Goal: Task Accomplishment & Management: Manage account settings

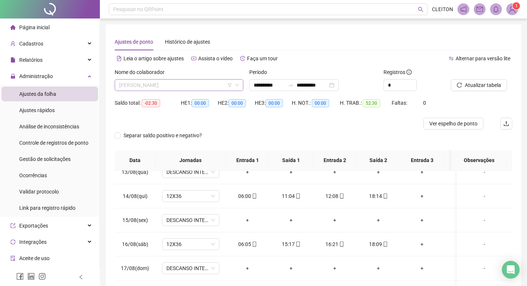
click at [171, 82] on span "[PERSON_NAME]" at bounding box center [179, 85] width 120 height 11
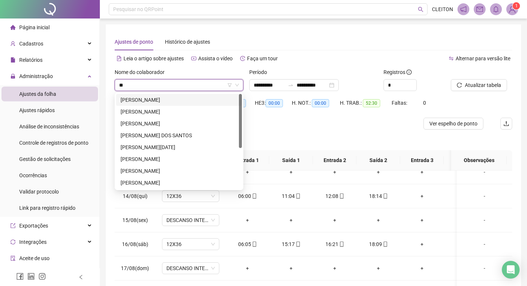
type input "*"
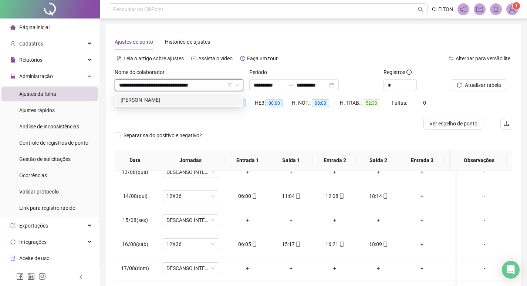
type input "**********"
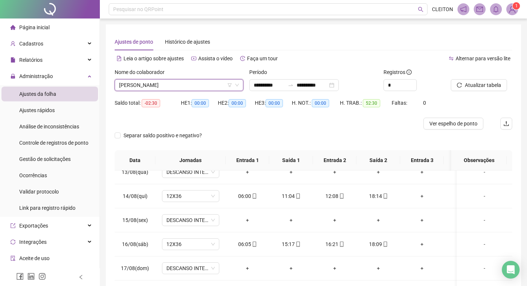
click at [200, 87] on span "[PERSON_NAME]" at bounding box center [179, 85] width 120 height 11
type input "*"
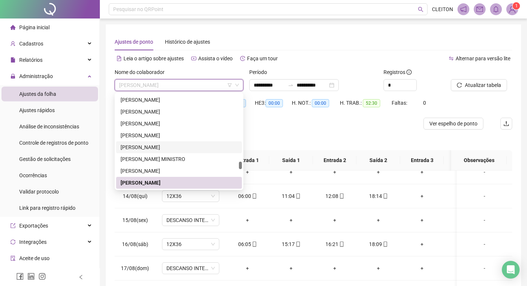
click at [257, 31] on div "**********" at bounding box center [313, 180] width 415 height 313
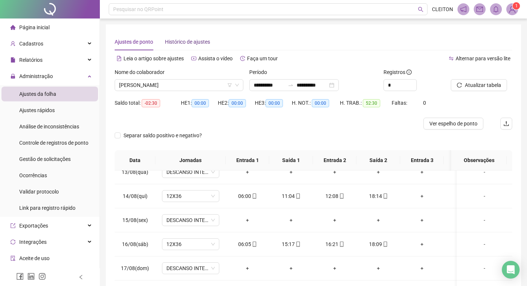
click at [195, 41] on span "Histórico de ajustes" at bounding box center [187, 42] width 45 height 6
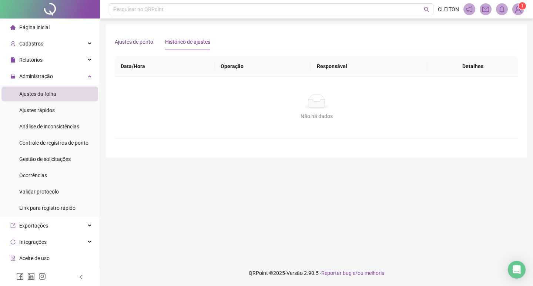
click at [146, 39] on span "Ajustes de ponto" at bounding box center [134, 42] width 38 height 6
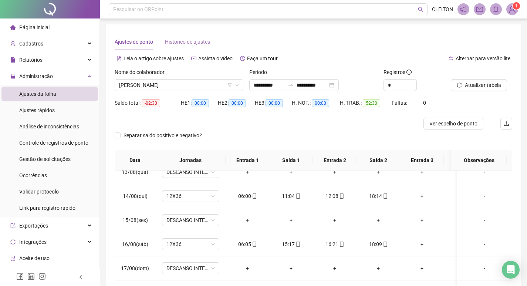
click at [200, 47] on div "Histórico de ajustes" at bounding box center [187, 41] width 45 height 17
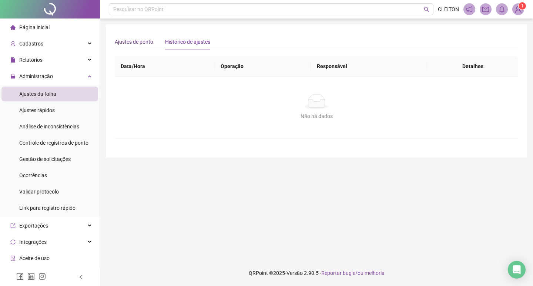
click at [145, 40] on span "Ajustes de ponto" at bounding box center [134, 42] width 38 height 6
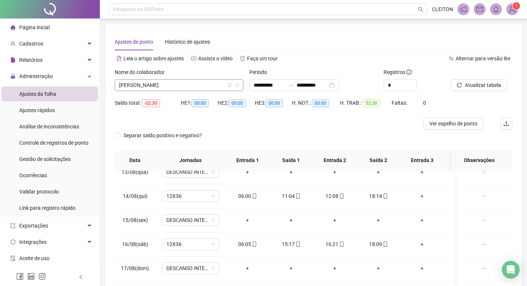
click at [142, 82] on span "[PERSON_NAME]" at bounding box center [179, 85] width 120 height 11
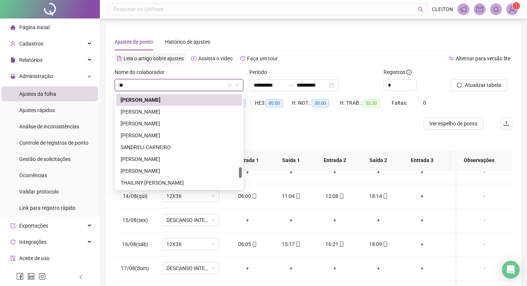
scroll to position [0, 0]
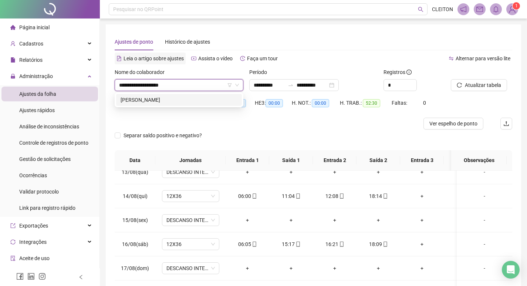
type input "**********"
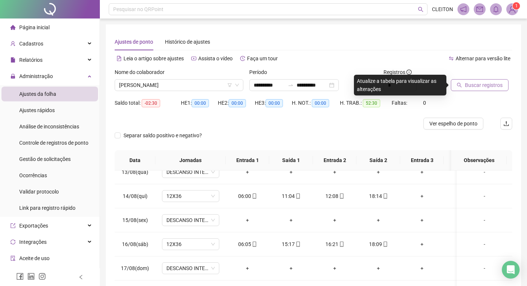
click at [460, 88] on button "Buscar registros" at bounding box center [480, 85] width 58 height 12
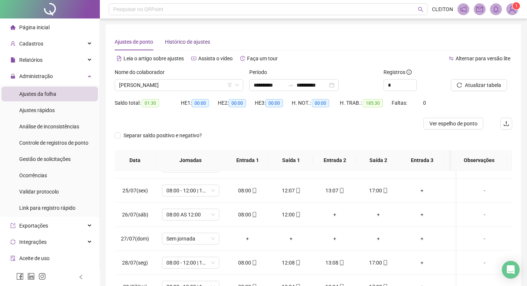
click at [186, 41] on span "Histórico de ajustes" at bounding box center [187, 42] width 45 height 6
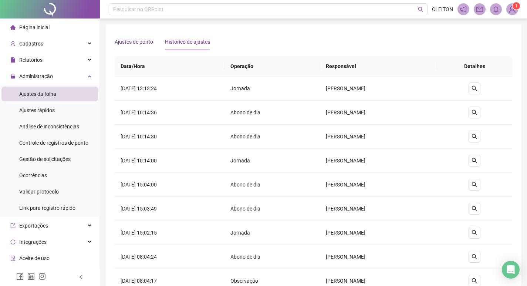
click at [134, 44] on span "Ajustes de ponto" at bounding box center [134, 42] width 38 height 6
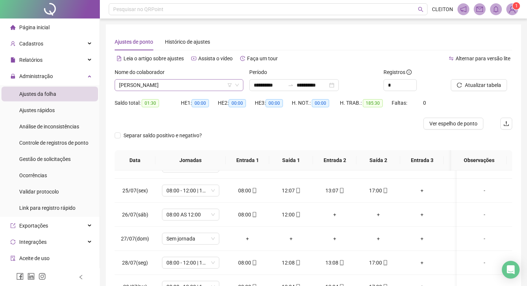
click at [180, 86] on span "[PERSON_NAME]" at bounding box center [179, 85] width 120 height 11
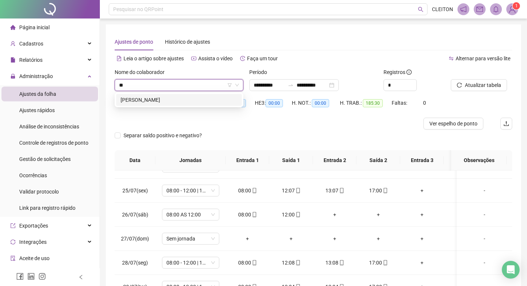
type input "*"
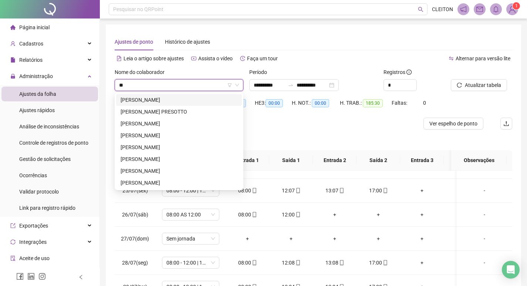
type input "*"
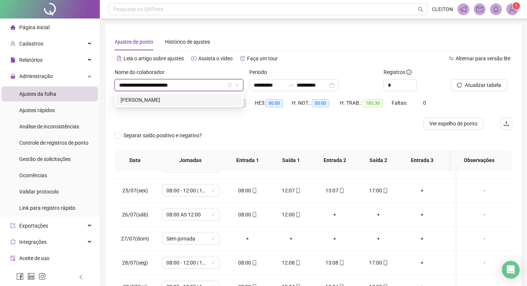
type input "**********"
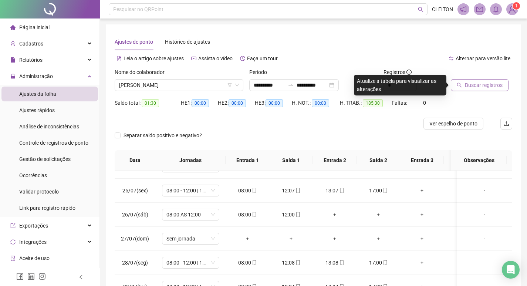
click at [494, 89] on span "Buscar registros" at bounding box center [484, 85] width 38 height 8
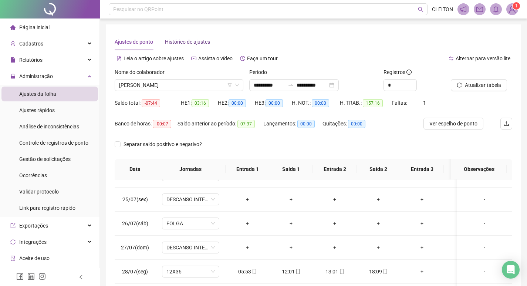
click at [197, 44] on span "Histórico de ajustes" at bounding box center [187, 42] width 45 height 6
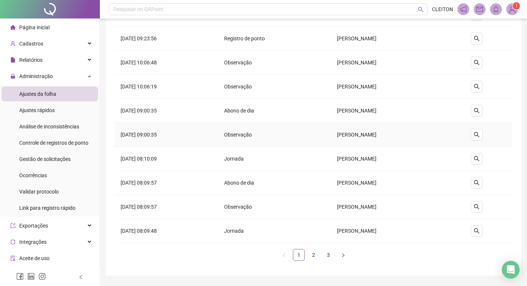
scroll to position [95, 0]
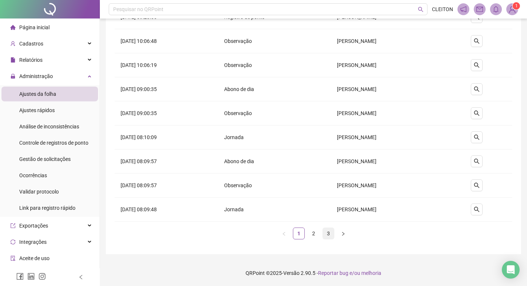
click at [327, 230] on link "3" at bounding box center [328, 233] width 11 height 11
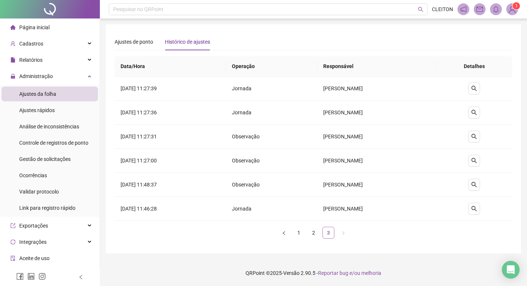
scroll to position [0, 0]
click at [319, 235] on link "2" at bounding box center [316, 232] width 11 height 11
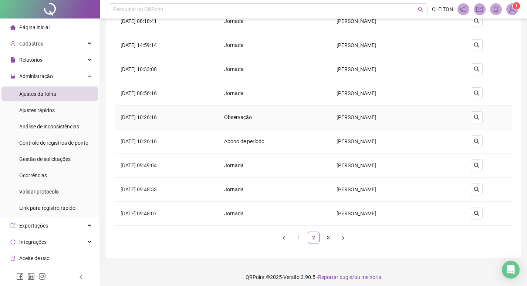
scroll to position [95, 0]
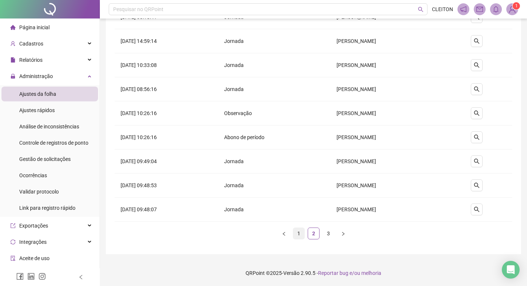
click at [298, 228] on link "1" at bounding box center [298, 233] width 11 height 11
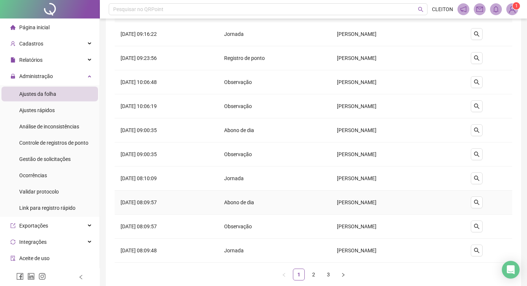
scroll to position [0, 0]
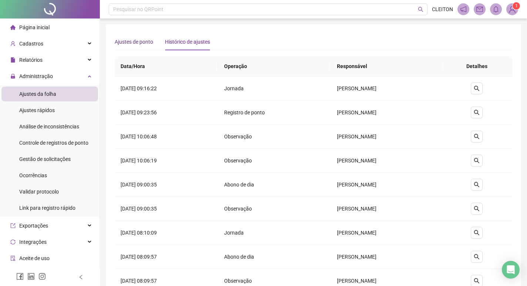
click at [149, 43] on span "Ajustes de ponto" at bounding box center [134, 42] width 38 height 6
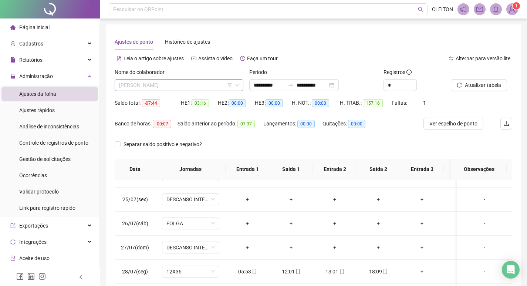
click at [170, 80] on span "[PERSON_NAME]" at bounding box center [179, 85] width 120 height 11
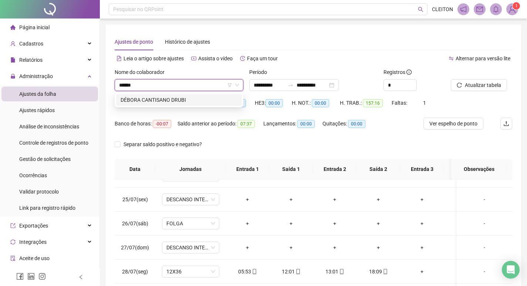
type input "******"
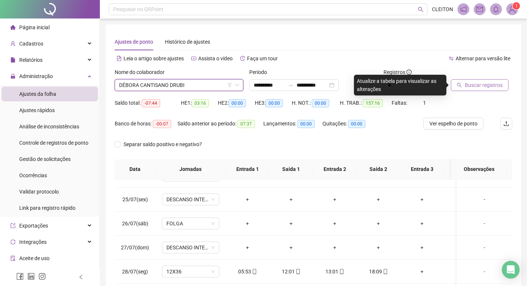
click at [494, 87] on span "Buscar registros" at bounding box center [484, 85] width 38 height 8
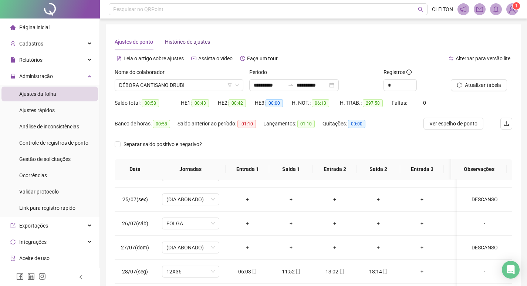
click at [187, 45] on div "Histórico de ajustes" at bounding box center [187, 42] width 45 height 8
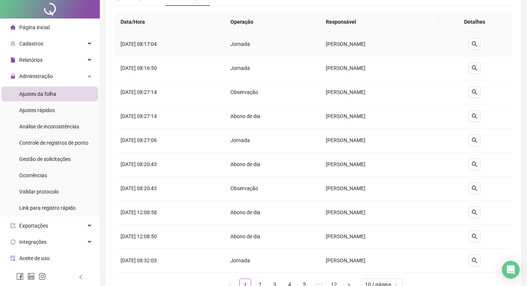
scroll to position [95, 0]
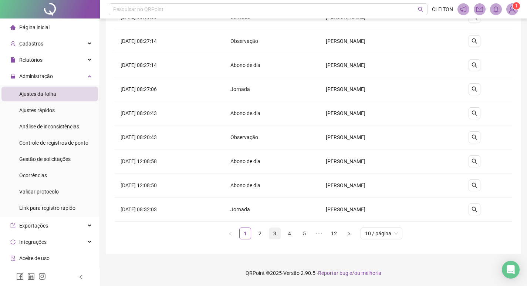
click at [274, 232] on link "3" at bounding box center [274, 233] width 11 height 11
click at [309, 233] on link "5" at bounding box center [304, 233] width 11 height 11
click at [350, 234] on link "12" at bounding box center [348, 233] width 11 height 11
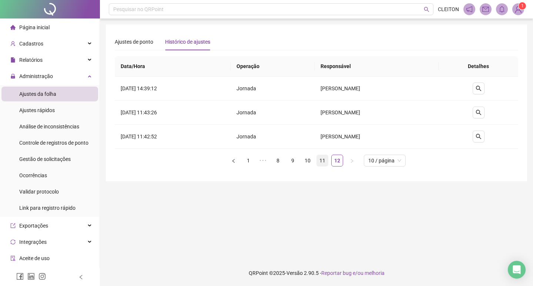
click at [323, 160] on link "11" at bounding box center [322, 160] width 11 height 11
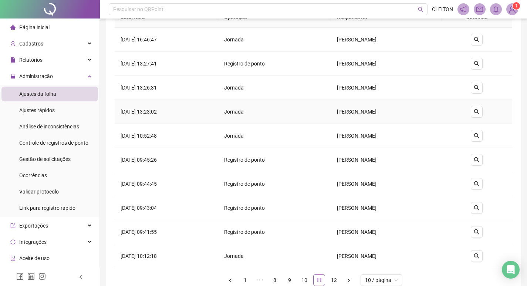
scroll to position [95, 0]
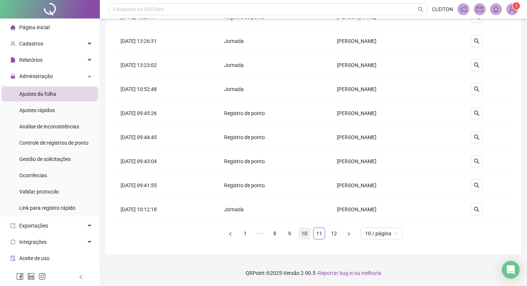
click at [304, 234] on link "10" at bounding box center [304, 233] width 11 height 11
click at [319, 231] on link "11" at bounding box center [319, 233] width 11 height 11
click at [305, 238] on link "10" at bounding box center [304, 233] width 11 height 11
click at [288, 232] on link "9" at bounding box center [289, 233] width 11 height 11
click at [312, 236] on link "10" at bounding box center [311, 233] width 11 height 11
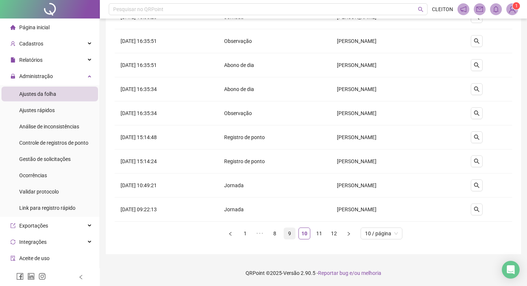
click at [287, 234] on link "9" at bounding box center [289, 233] width 11 height 11
click at [281, 234] on link "8" at bounding box center [282, 233] width 11 height 11
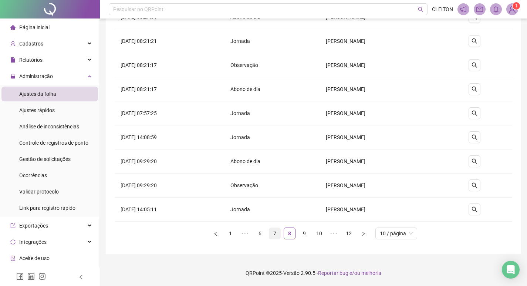
click at [278, 234] on link "7" at bounding box center [274, 233] width 11 height 11
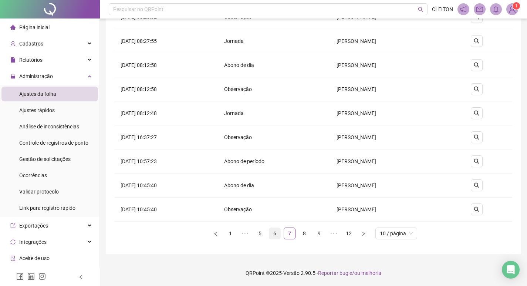
click at [276, 235] on link "6" at bounding box center [274, 233] width 11 height 11
click at [277, 237] on link "5" at bounding box center [274, 233] width 11 height 11
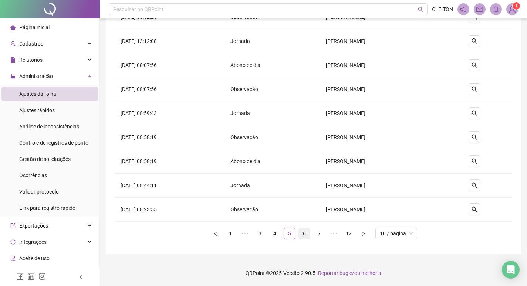
click at [306, 235] on link "6" at bounding box center [304, 233] width 11 height 11
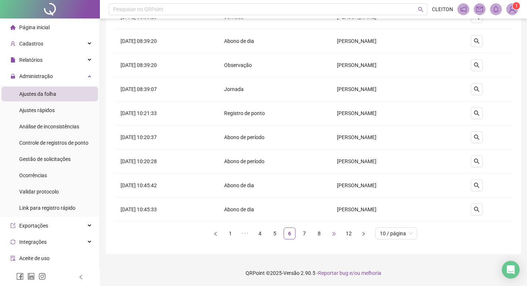
click at [328, 234] on span "•••" at bounding box center [334, 233] width 12 height 12
click at [276, 230] on link "8" at bounding box center [274, 233] width 11 height 11
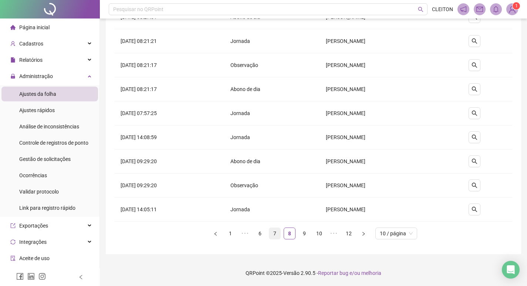
click at [276, 230] on link "7" at bounding box center [274, 233] width 11 height 11
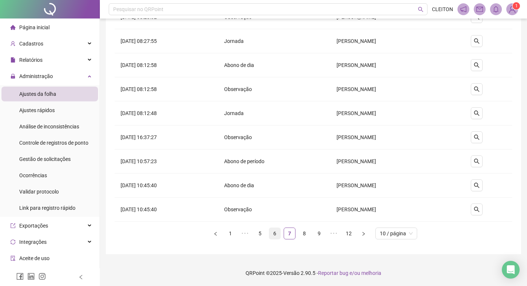
click at [276, 230] on link "6" at bounding box center [274, 233] width 11 height 11
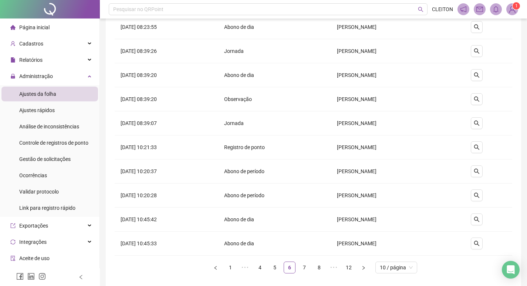
scroll to position [0, 0]
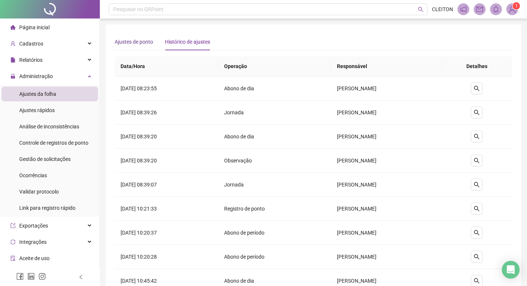
click at [145, 39] on span "Ajustes de ponto" at bounding box center [134, 42] width 38 height 6
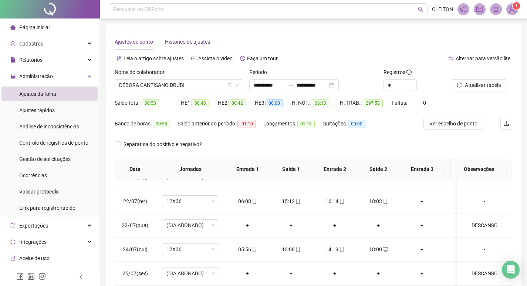
click at [189, 45] on span "Histórico de ajustes" at bounding box center [187, 42] width 45 height 6
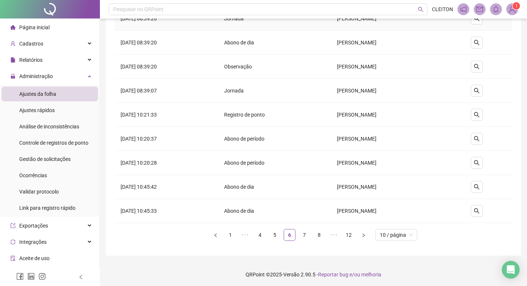
scroll to position [95, 0]
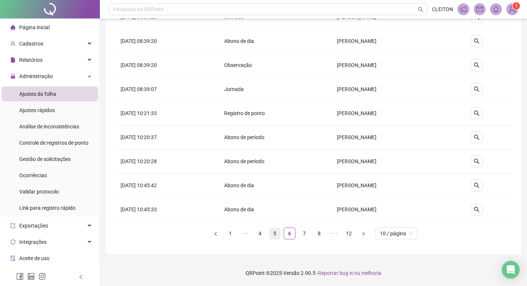
click at [278, 230] on link "5" at bounding box center [274, 233] width 11 height 11
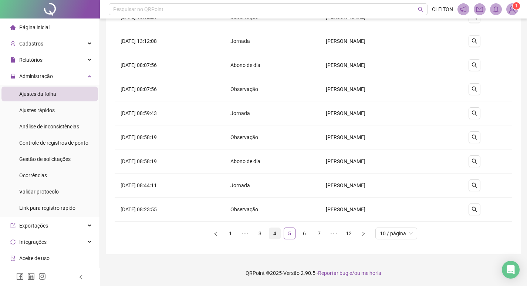
click at [278, 230] on link "4" at bounding box center [274, 233] width 11 height 11
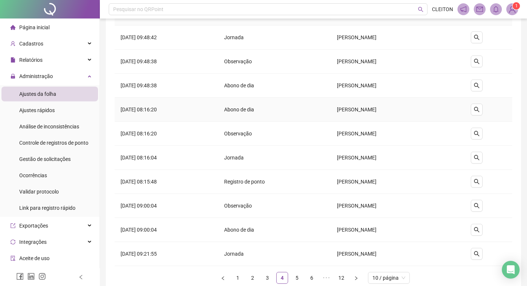
scroll to position [0, 0]
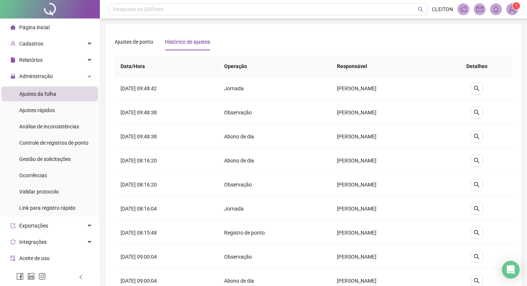
click at [153, 41] on div "Ajustes de ponto Histórico de ajustes" at bounding box center [162, 41] width 95 height 17
click at [145, 44] on span "Ajustes de ponto" at bounding box center [134, 42] width 38 height 6
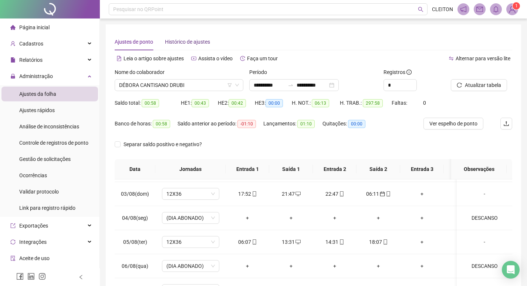
click at [192, 40] on span "Histórico de ajustes" at bounding box center [187, 42] width 45 height 6
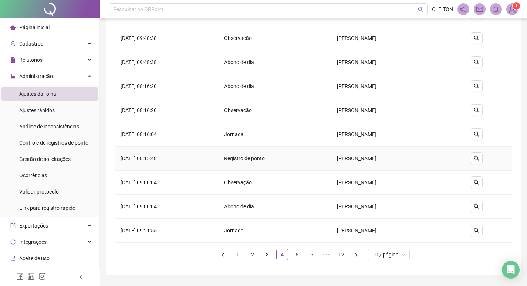
scroll to position [95, 0]
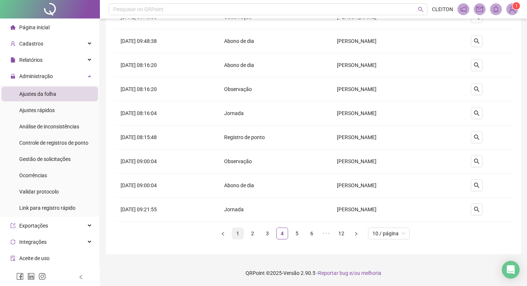
click at [239, 234] on link "1" at bounding box center [237, 233] width 11 height 11
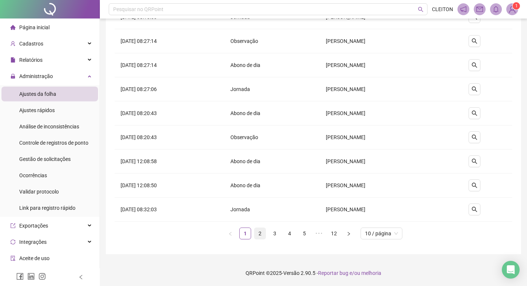
click at [262, 233] on link "2" at bounding box center [259, 233] width 11 height 11
click at [273, 234] on link "3" at bounding box center [274, 233] width 11 height 11
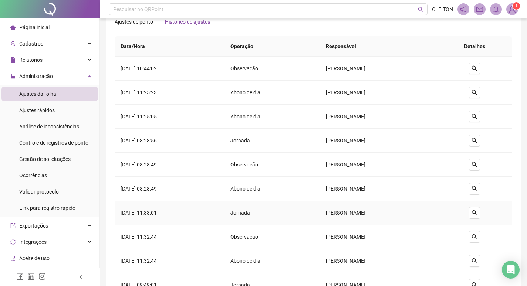
scroll to position [0, 0]
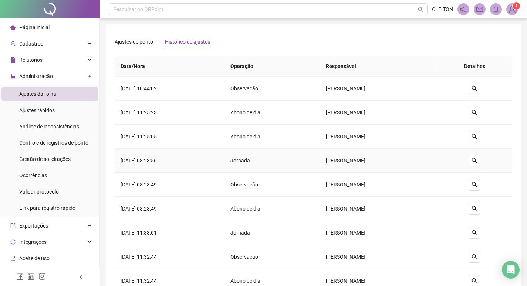
drag, startPoint x: 327, startPoint y: 159, endPoint x: 303, endPoint y: 159, distance: 23.7
click at [303, 159] on tr "[DATE] 08:28:56 [PERSON_NAME]" at bounding box center [314, 161] width 398 height 24
click at [302, 141] on td "Abono de dia" at bounding box center [271, 137] width 95 height 24
click at [134, 43] on span "Ajustes de ponto" at bounding box center [134, 42] width 38 height 6
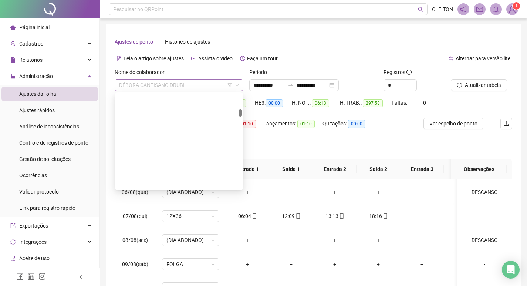
click at [166, 84] on span "DÉBORA CANTISANO DRUBI" at bounding box center [179, 85] width 120 height 11
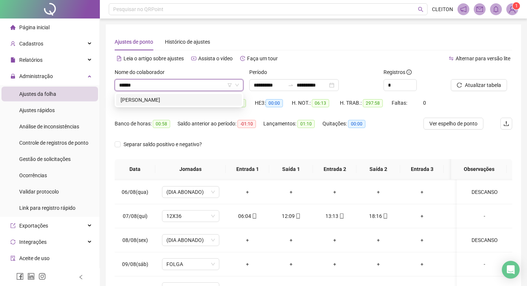
type input "******"
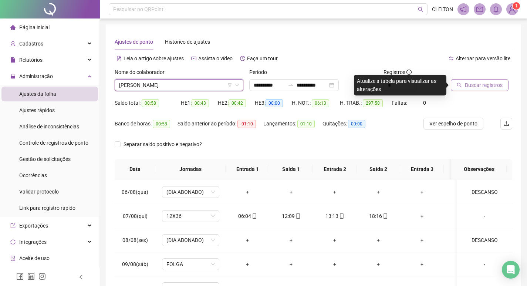
click at [495, 90] on button "Buscar registros" at bounding box center [480, 85] width 58 height 12
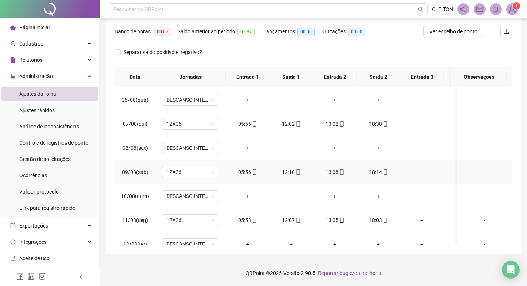
scroll to position [569, 0]
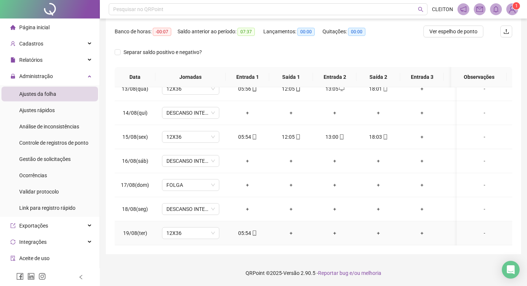
drag, startPoint x: 478, startPoint y: 229, endPoint x: 470, endPoint y: 216, distance: 15.7
click at [478, 229] on div "-" at bounding box center [485, 233] width 44 height 8
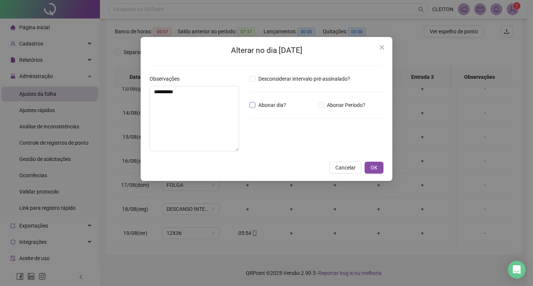
click at [283, 107] on span "Abonar dia?" at bounding box center [272, 105] width 34 height 8
click at [375, 172] on span "OK" at bounding box center [373, 167] width 7 height 8
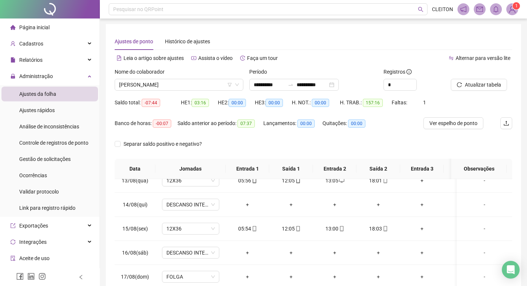
scroll to position [0, 0]
click at [473, 86] on span "Atualizar tabela" at bounding box center [483, 85] width 36 height 8
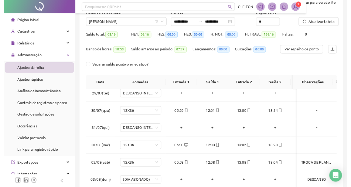
scroll to position [199, 0]
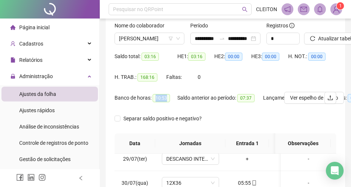
drag, startPoint x: 166, startPoint y: 100, endPoint x: 152, endPoint y: 99, distance: 14.1
click at [152, 99] on div "Banco de horas: 10:53" at bounding box center [146, 98] width 63 height 9
click at [188, 111] on div "Saldo anterior ao período: 07:37" at bounding box center [221, 102] width 86 height 21
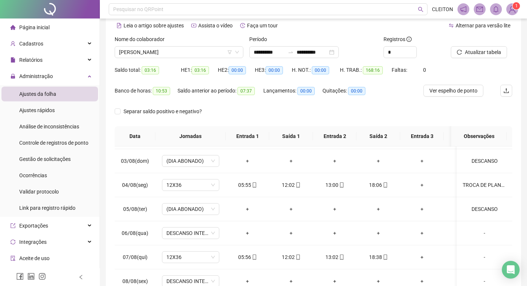
scroll to position [92, 0]
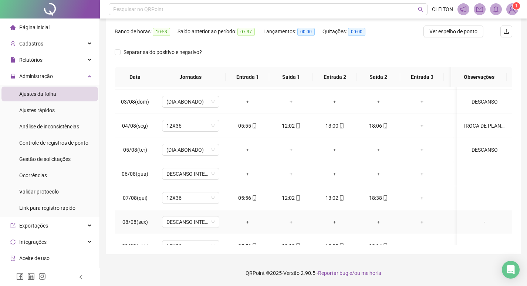
click at [482, 218] on div "-" at bounding box center [485, 222] width 44 height 8
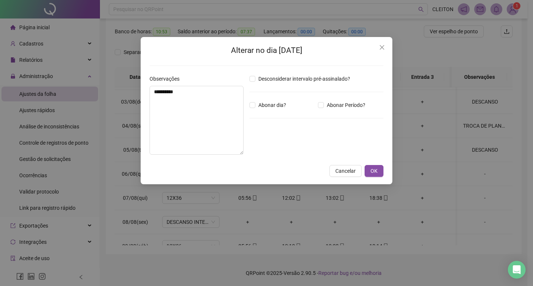
drag, startPoint x: 374, startPoint y: 169, endPoint x: 374, endPoint y: 147, distance: 21.5
click at [374, 168] on span "OK" at bounding box center [373, 171] width 7 height 8
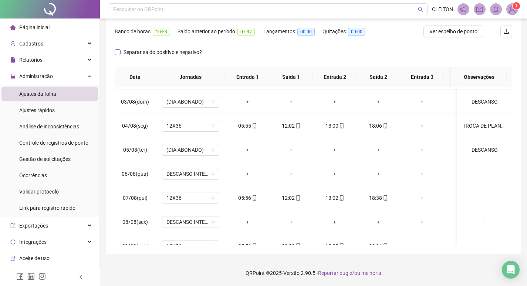
click at [128, 51] on span "Separar saldo positivo e negativo?" at bounding box center [163, 52] width 84 height 8
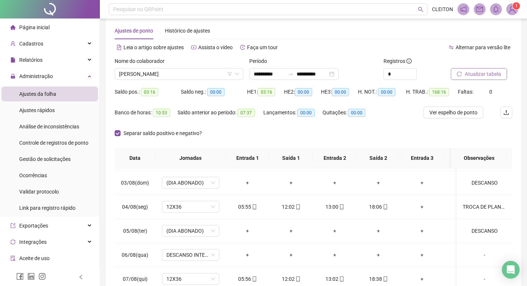
scroll to position [0, 0]
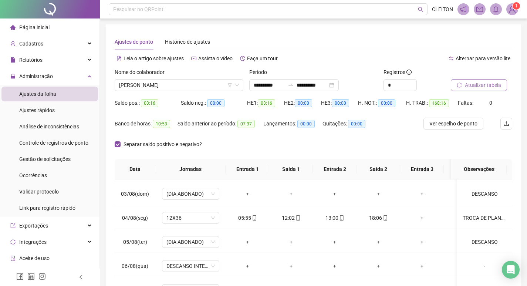
click at [472, 88] on span "Atualizar tabela" at bounding box center [483, 85] width 36 height 8
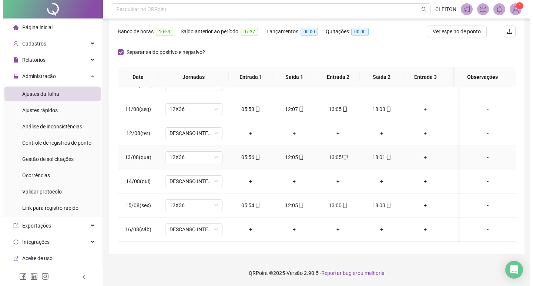
scroll to position [569, 0]
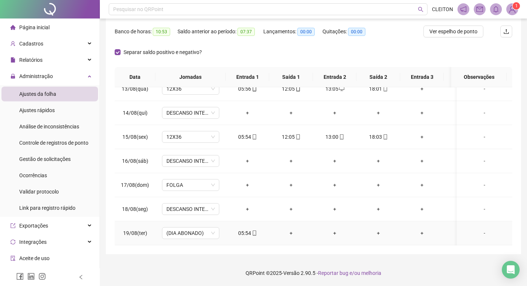
click at [476, 229] on div "-" at bounding box center [485, 233] width 44 height 8
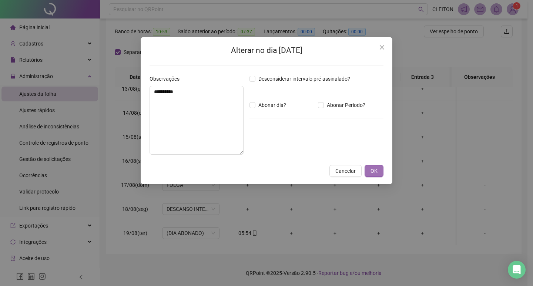
click at [373, 168] on span "OK" at bounding box center [373, 171] width 7 height 8
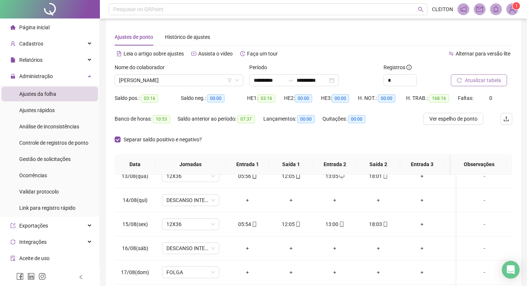
scroll to position [0, 0]
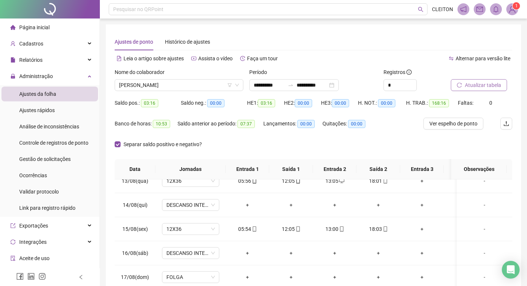
click at [479, 84] on span "Atualizar tabela" at bounding box center [483, 85] width 36 height 8
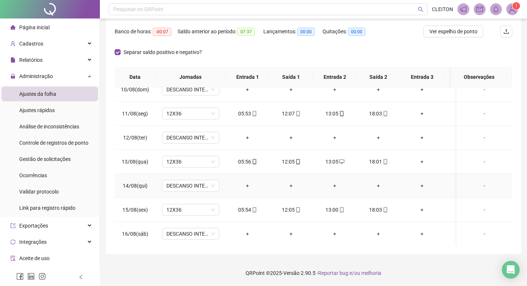
scroll to position [569, 0]
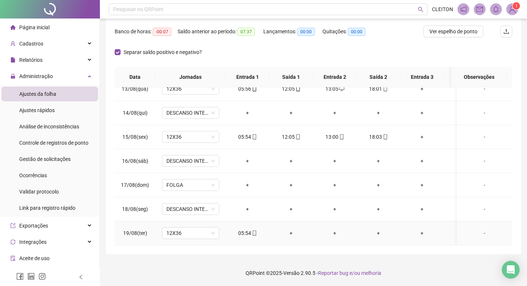
click at [481, 229] on div "-" at bounding box center [485, 233] width 44 height 8
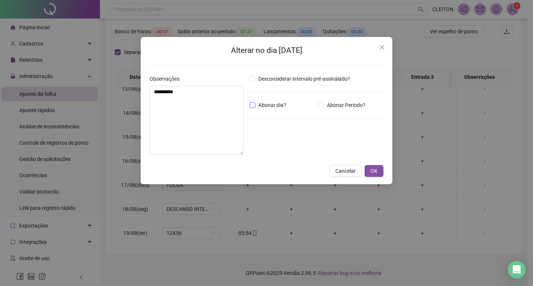
click at [260, 104] on span "Abonar dia?" at bounding box center [272, 105] width 34 height 8
click at [256, 106] on span "Abonar dia?" at bounding box center [272, 105] width 34 height 8
click at [368, 167] on button "OK" at bounding box center [373, 171] width 19 height 12
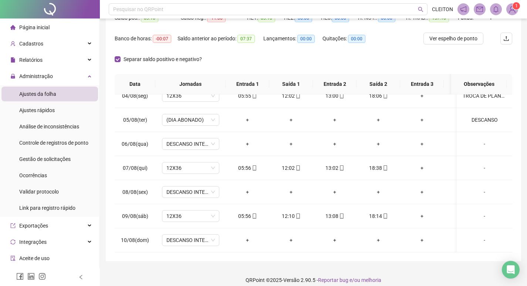
scroll to position [0, 0]
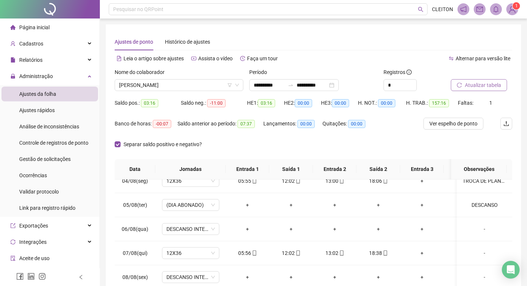
click at [486, 81] on button "Atualizar tabela" at bounding box center [479, 85] width 56 height 12
click at [122, 145] on span "Separar saldo positivo e negativo?" at bounding box center [163, 144] width 84 height 8
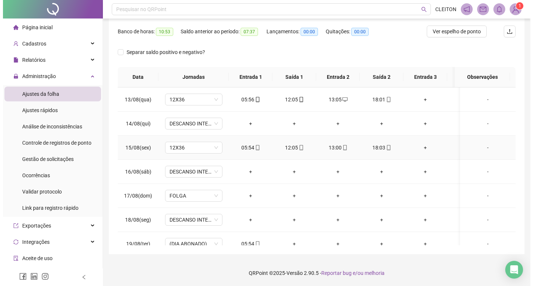
scroll to position [569, 0]
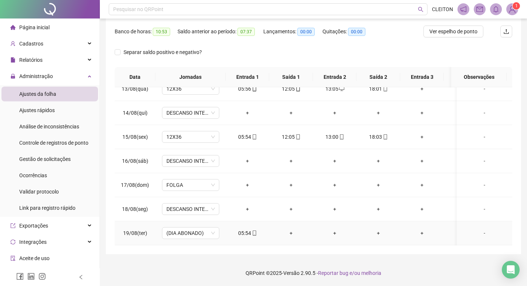
click at [479, 229] on div "-" at bounding box center [485, 233] width 44 height 8
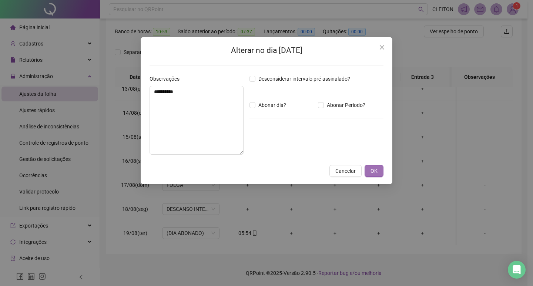
click at [373, 171] on span "OK" at bounding box center [373, 171] width 7 height 8
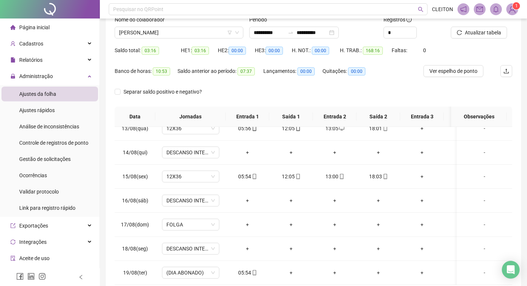
scroll to position [0, 0]
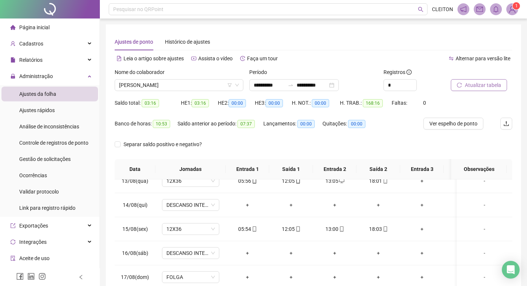
click at [473, 81] on button "Atualizar tabela" at bounding box center [479, 85] width 56 height 12
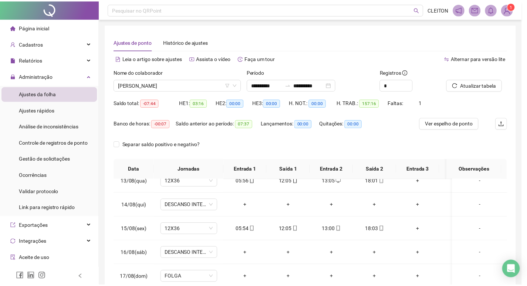
scroll to position [935, 0]
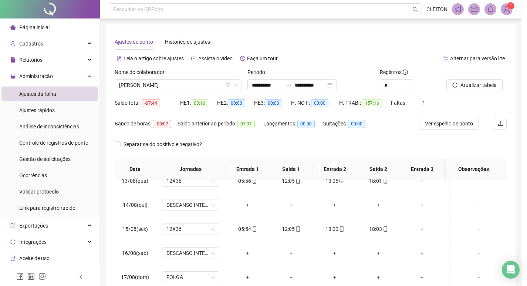
click at [196, 83] on span "[PERSON_NAME]" at bounding box center [178, 85] width 118 height 11
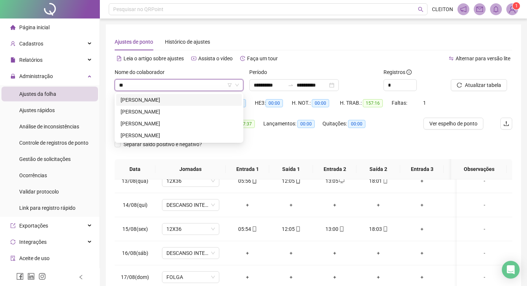
scroll to position [0, 0]
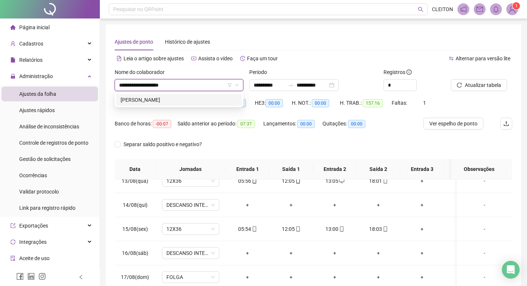
type input "**********"
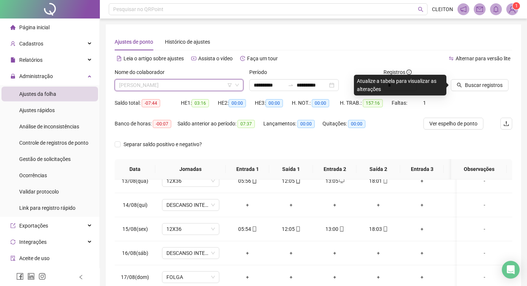
scroll to position [213, 0]
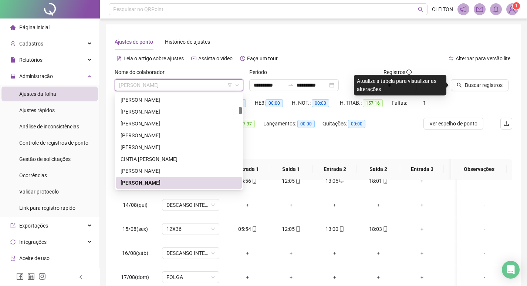
drag, startPoint x: 213, startPoint y: 86, endPoint x: 108, endPoint y: 87, distance: 104.7
click at [108, 87] on div "**********" at bounding box center [313, 185] width 415 height 322
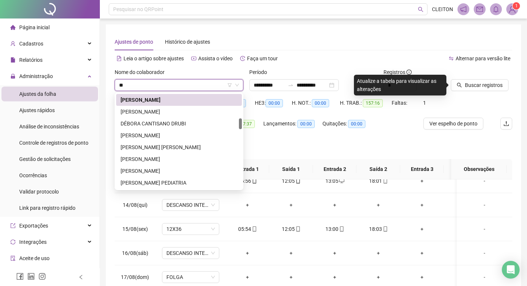
scroll to position [0, 0]
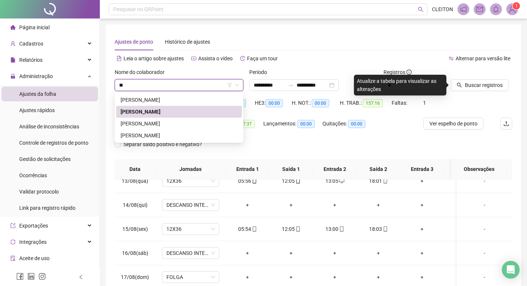
type input "*"
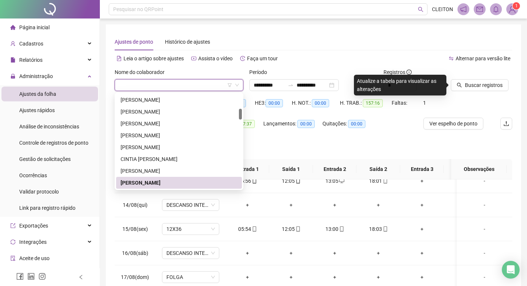
scroll to position [213, 0]
type input "*"
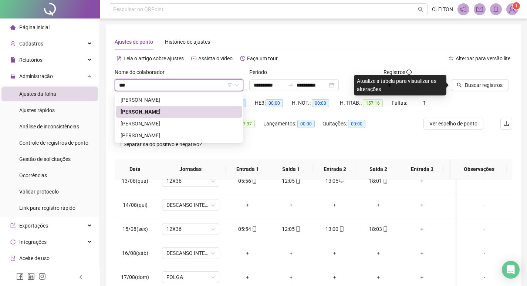
scroll to position [0, 0]
type input "*"
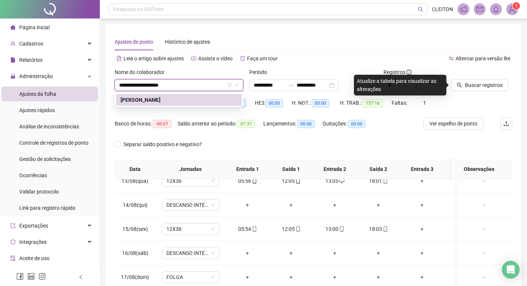
type input "**********"
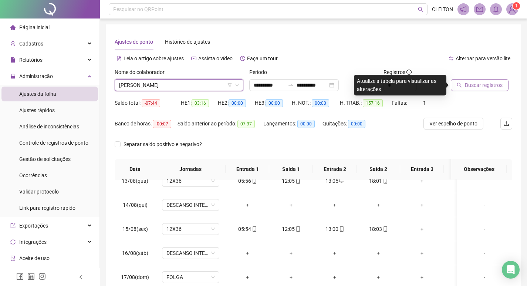
click at [485, 85] on span "Buscar registros" at bounding box center [484, 85] width 38 height 8
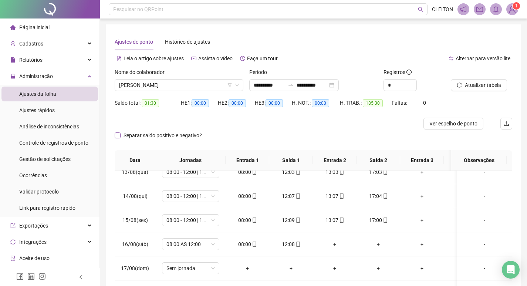
click at [118, 139] on label "Separar saldo positivo e negativo?" at bounding box center [160, 135] width 90 height 8
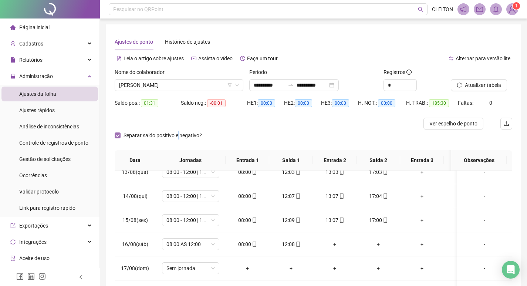
click at [179, 137] on span "Separar saldo positivo e negativo?" at bounding box center [163, 135] width 84 height 8
click at [134, 134] on span "Separar saldo positivo e negativo?" at bounding box center [163, 135] width 84 height 8
click at [124, 134] on span "Separar saldo positivo e negativo?" at bounding box center [163, 135] width 84 height 8
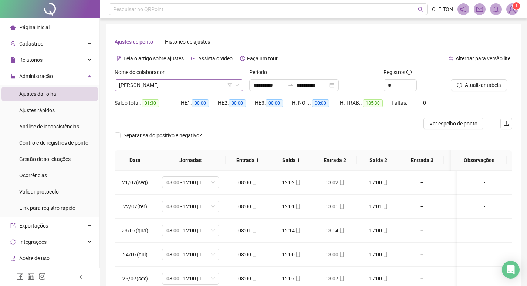
click at [162, 85] on span "[PERSON_NAME]" at bounding box center [179, 85] width 120 height 11
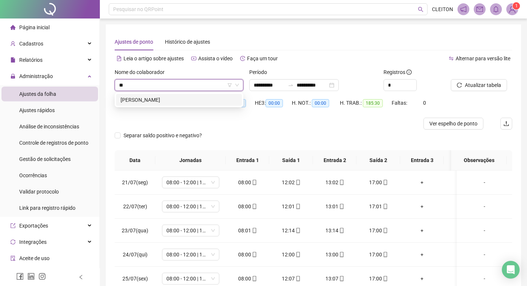
type input "*"
type input "**********"
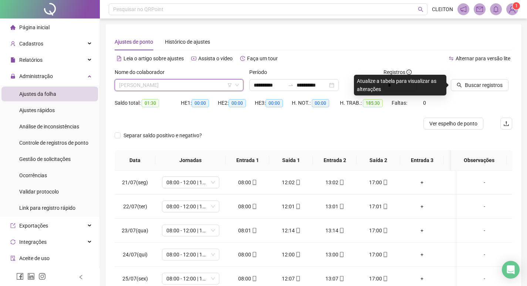
click at [189, 88] on span "[PERSON_NAME]" at bounding box center [179, 85] width 120 height 11
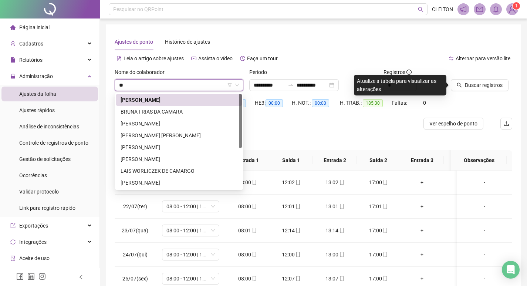
type input "*"
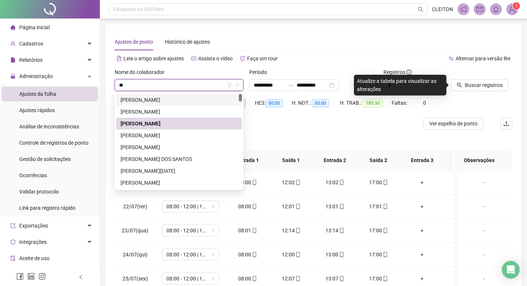
type input "*"
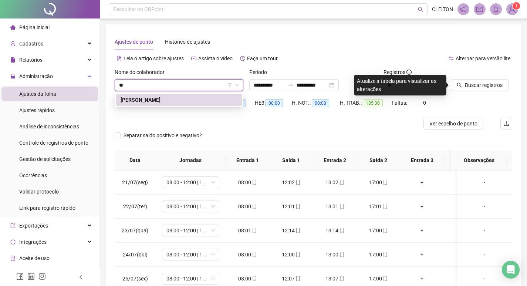
type input "*"
type input "**********"
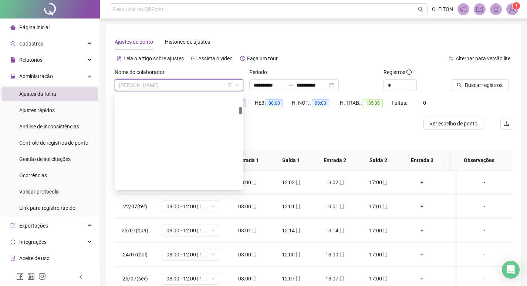
scroll to position [213, 0]
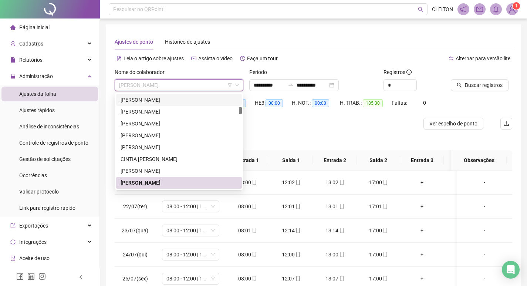
click at [362, 48] on div "Ajustes de ponto Histórico de ajustes" at bounding box center [314, 41] width 398 height 17
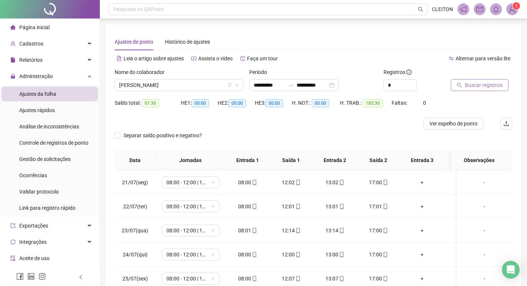
click at [465, 80] on button "Buscar registros" at bounding box center [480, 85] width 58 height 12
click at [190, 86] on span "[PERSON_NAME]" at bounding box center [179, 85] width 120 height 11
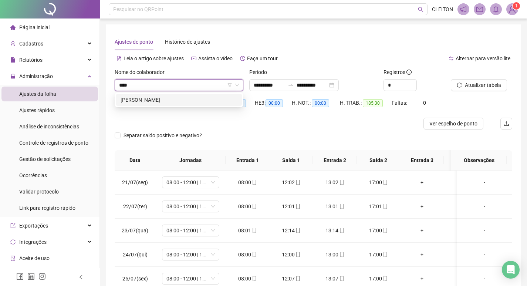
scroll to position [0, 0]
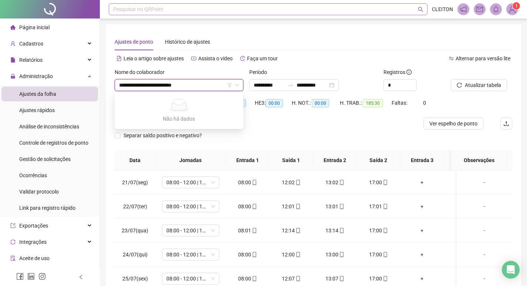
type input "**********"
